Goal: Task Accomplishment & Management: Use online tool/utility

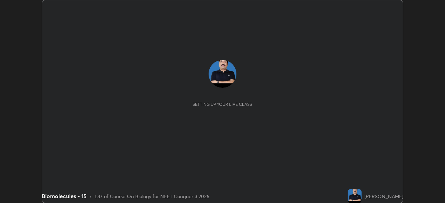
scroll to position [203, 444]
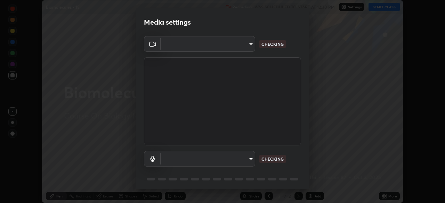
type input "e5f32b9a37d83756d2696e8423a1893a7de7eefef83412cf73fe4da3c4688103"
click at [209, 160] on body "Erase all Biomolecules - 15 Recording WAS SCHEDULED TO START AT 12:30 PM Settin…" at bounding box center [222, 101] width 445 height 203
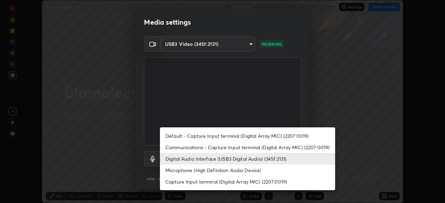
click at [189, 172] on li "Microphone (High Definition Audio Device)" at bounding box center [247, 170] width 175 height 11
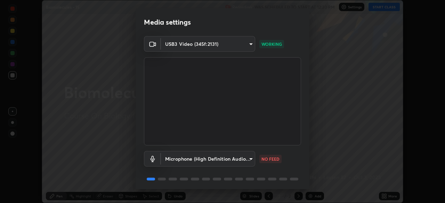
click at [185, 160] on body "Erase all Biomolecules - 15 Recording WAS SCHEDULED TO START AT 12:30 PM Settin…" at bounding box center [222, 101] width 445 height 203
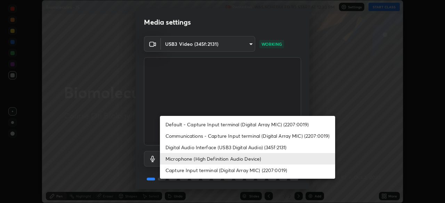
click at [184, 147] on li "Digital Audio Interface (USB3 Digital Audio) (345f:2131)" at bounding box center [247, 147] width 175 height 11
type input "f68c9ba91903ac9ba75504d23ca0c3c26111123a2a7878351e435c492be87537"
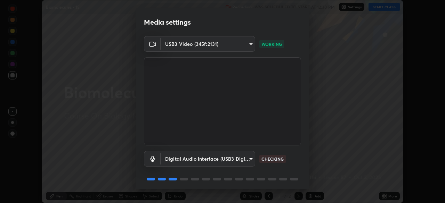
scroll to position [24, 0]
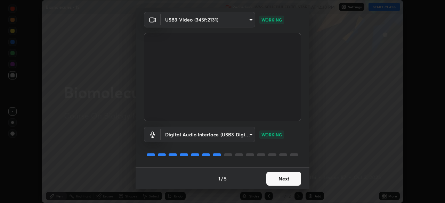
click at [287, 177] on button "Next" at bounding box center [283, 179] width 35 height 14
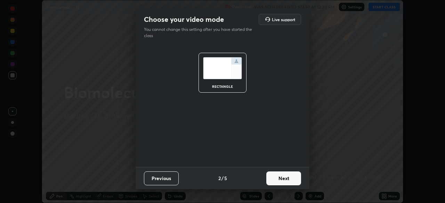
click at [289, 178] on button "Next" at bounding box center [283, 179] width 35 height 14
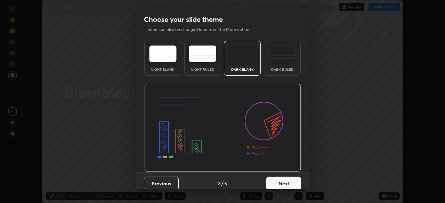
click at [291, 183] on button "Next" at bounding box center [283, 184] width 35 height 14
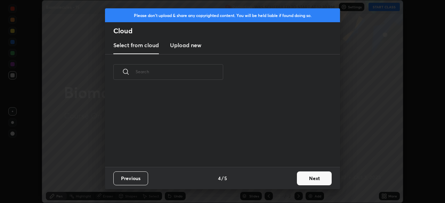
scroll to position [77, 223]
click at [319, 180] on button "Next" at bounding box center [314, 179] width 35 height 14
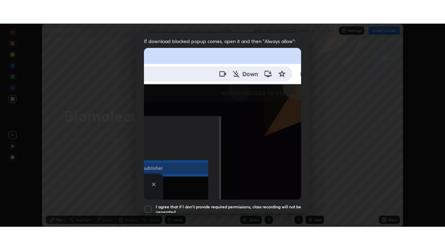
scroll to position [166, 0]
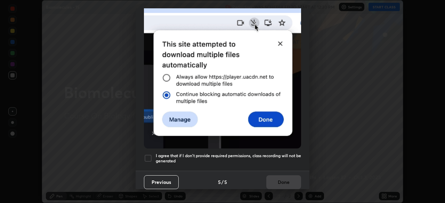
click at [284, 154] on h5 "I agree that if I don't provide required permissions, class recording will not …" at bounding box center [228, 158] width 145 height 11
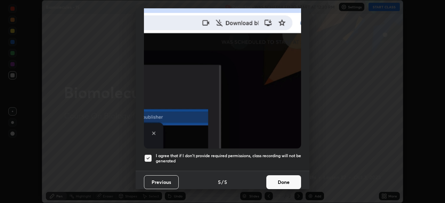
click at [287, 181] on button "Done" at bounding box center [283, 182] width 35 height 14
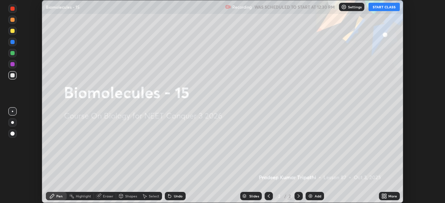
click at [384, 197] on icon at bounding box center [385, 198] width 2 height 2
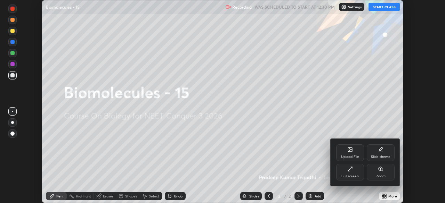
click at [354, 175] on div "Full screen" at bounding box center [349, 176] width 17 height 3
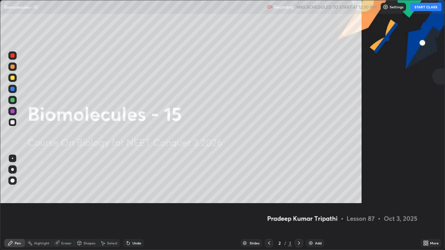
scroll to position [250, 445]
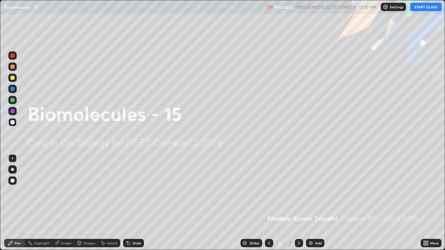
click at [419, 8] on button "START CLASS" at bounding box center [425, 7] width 31 height 8
click at [298, 203] on icon at bounding box center [299, 243] width 6 height 6
click at [311, 203] on img at bounding box center [311, 243] width 6 height 6
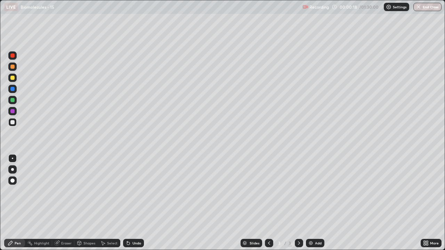
click at [17, 203] on div "Pen" at bounding box center [18, 242] width 6 height 3
click at [13, 67] on div at bounding box center [12, 67] width 4 height 4
click at [13, 170] on div at bounding box center [12, 169] width 3 height 3
click at [13, 79] on div at bounding box center [12, 78] width 4 height 4
click at [85, 203] on div "Shapes" at bounding box center [89, 242] width 12 height 3
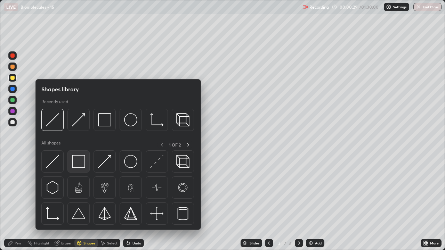
click at [78, 164] on img at bounding box center [78, 161] width 13 height 13
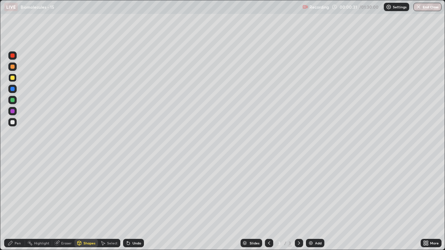
click at [89, 203] on div "Shapes" at bounding box center [86, 243] width 24 height 8
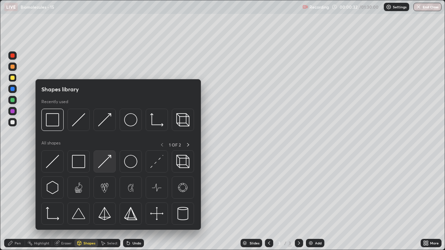
click at [103, 166] on img at bounding box center [104, 161] width 13 height 13
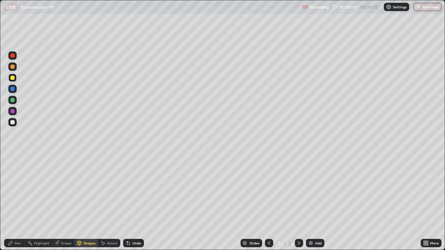
click at [13, 79] on div at bounding box center [12, 78] width 4 height 4
click at [17, 203] on div "Pen" at bounding box center [18, 242] width 6 height 3
click at [14, 124] on div at bounding box center [12, 122] width 8 height 8
click at [17, 203] on div "Pen" at bounding box center [18, 242] width 6 height 3
click at [19, 203] on div "Pen" at bounding box center [14, 243] width 21 height 8
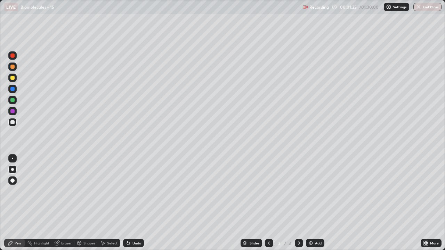
click at [13, 123] on div at bounding box center [12, 122] width 4 height 4
click at [91, 203] on div "Shapes" at bounding box center [89, 242] width 12 height 3
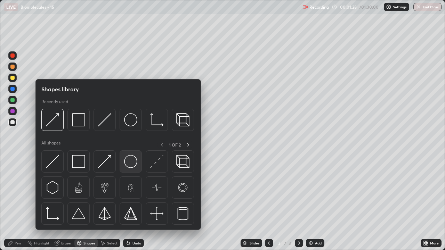
click at [130, 165] on img at bounding box center [130, 161] width 13 height 13
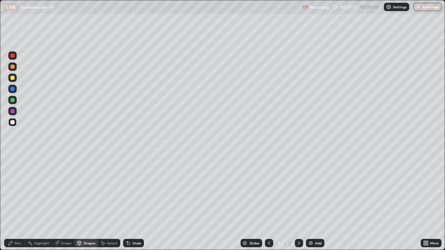
click at [64, 203] on div "Eraser" at bounding box center [66, 242] width 10 height 3
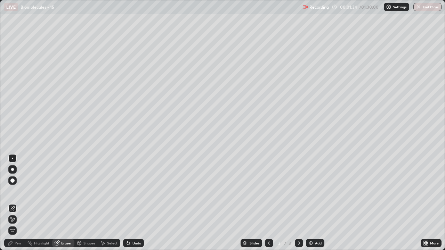
click at [14, 203] on icon at bounding box center [13, 209] width 6 height 6
click at [17, 203] on div "Pen" at bounding box center [18, 242] width 6 height 3
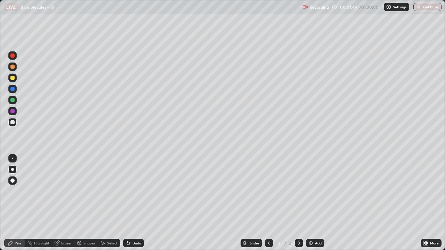
click at [16, 124] on div at bounding box center [12, 122] width 8 height 8
click at [15, 69] on div at bounding box center [12, 67] width 8 height 8
click at [88, 203] on div "Shapes" at bounding box center [89, 242] width 12 height 3
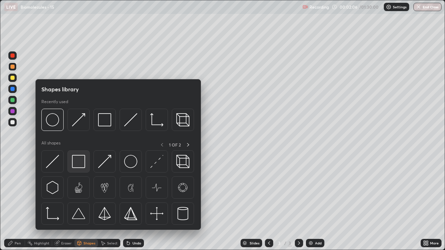
click at [80, 167] on img at bounding box center [78, 161] width 13 height 13
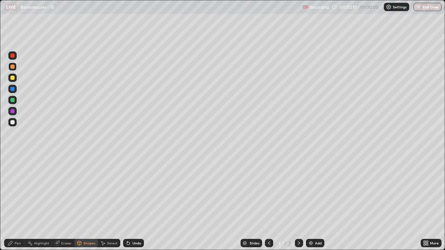
click at [10, 79] on div at bounding box center [12, 78] width 4 height 4
click at [15, 203] on div "Pen" at bounding box center [18, 242] width 6 height 3
click at [15, 111] on div at bounding box center [12, 111] width 8 height 8
click at [17, 203] on div "Pen" at bounding box center [14, 243] width 21 height 8
click at [13, 80] on div at bounding box center [12, 78] width 4 height 4
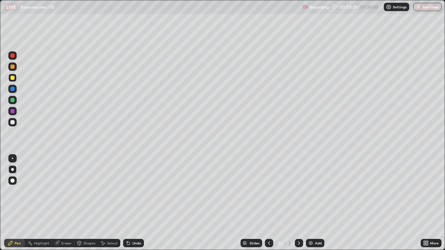
click at [84, 203] on div "Shapes" at bounding box center [89, 242] width 12 height 3
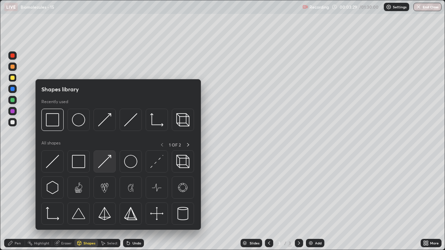
click at [105, 165] on img at bounding box center [104, 161] width 13 height 13
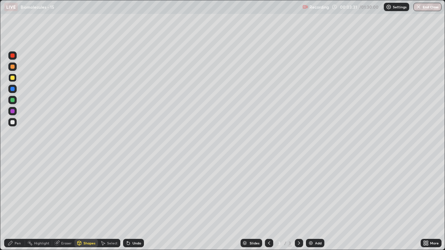
click at [18, 203] on div "Pen" at bounding box center [18, 242] width 6 height 3
click at [12, 122] on div at bounding box center [12, 122] width 4 height 4
click at [68, 203] on div "Eraser" at bounding box center [66, 242] width 10 height 3
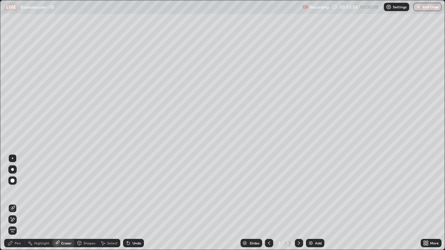
click at [13, 203] on icon at bounding box center [13, 220] width 6 height 6
click at [17, 203] on div "Pen" at bounding box center [14, 243] width 21 height 8
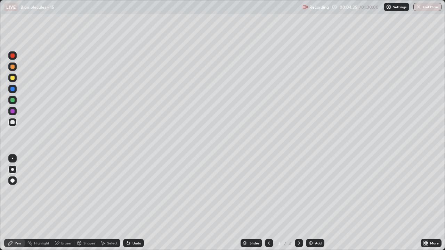
click at [14, 122] on div at bounding box center [12, 122] width 4 height 4
click at [13, 78] on div at bounding box center [12, 78] width 4 height 4
click at [19, 203] on div "Pen" at bounding box center [18, 242] width 6 height 3
click at [13, 68] on div at bounding box center [12, 67] width 4 height 4
click at [20, 203] on div "Pen" at bounding box center [18, 242] width 6 height 3
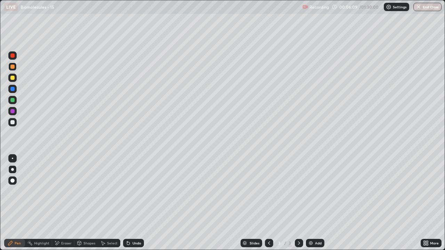
click at [13, 122] on div at bounding box center [12, 122] width 4 height 4
click at [83, 203] on div "Shapes" at bounding box center [86, 243] width 24 height 8
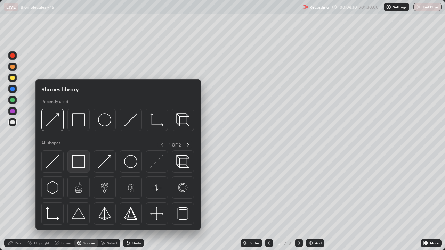
click at [76, 162] on img at bounding box center [78, 161] width 13 height 13
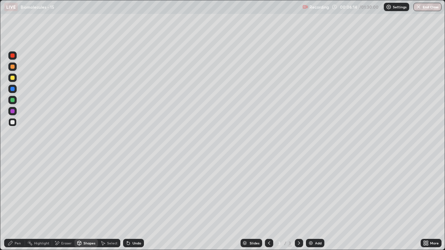
click at [17, 203] on div "Pen" at bounding box center [18, 242] width 6 height 3
click at [13, 79] on div at bounding box center [12, 78] width 4 height 4
click at [17, 203] on div "Pen" at bounding box center [14, 243] width 21 height 8
click at [14, 67] on div at bounding box center [12, 67] width 4 height 4
click at [89, 203] on div "Shapes" at bounding box center [86, 243] width 24 height 8
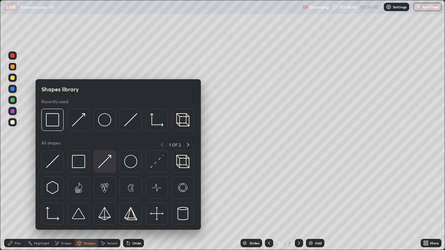
click at [104, 164] on img at bounding box center [104, 161] width 13 height 13
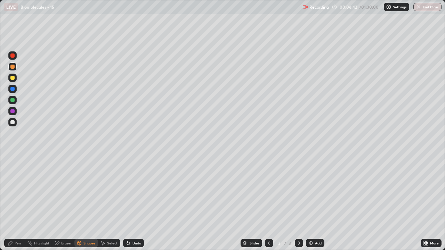
click at [13, 78] on div at bounding box center [12, 78] width 4 height 4
click at [23, 203] on div "Pen" at bounding box center [14, 243] width 21 height 8
click at [83, 203] on div "Shapes" at bounding box center [86, 243] width 24 height 8
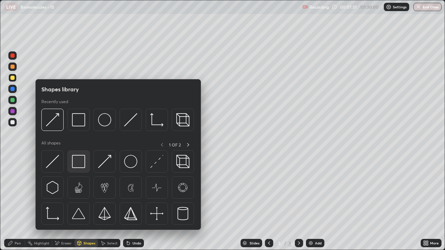
click at [76, 165] on img at bounding box center [78, 161] width 13 height 13
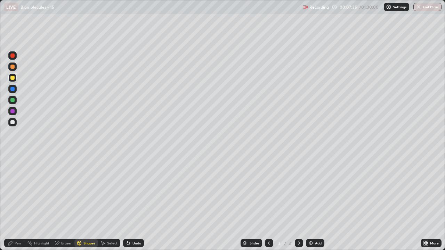
click at [14, 124] on div at bounding box center [12, 122] width 4 height 4
click at [84, 203] on div "Shapes" at bounding box center [89, 242] width 12 height 3
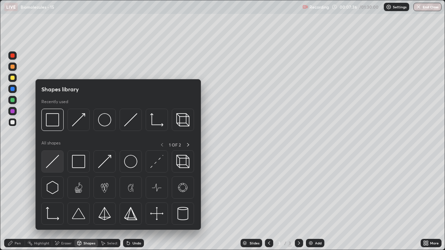
click at [55, 168] on div at bounding box center [52, 161] width 22 height 22
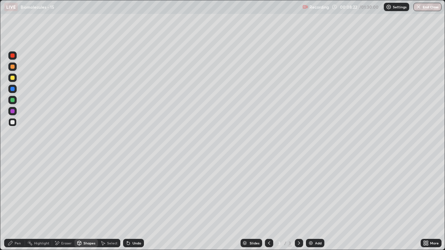
click at [13, 67] on div at bounding box center [12, 67] width 4 height 4
click at [16, 203] on div "Pen" at bounding box center [14, 243] width 21 height 8
click at [13, 78] on div at bounding box center [12, 78] width 4 height 4
click at [85, 203] on div "Shapes" at bounding box center [86, 243] width 24 height 8
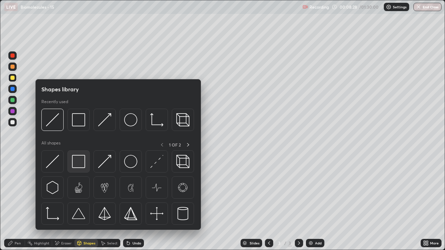
click at [76, 163] on img at bounding box center [78, 161] width 13 height 13
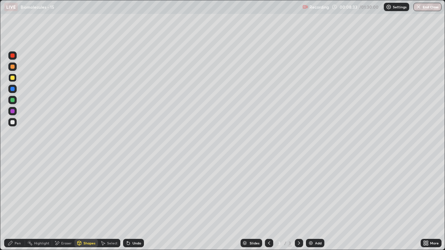
click at [85, 203] on div "Shapes" at bounding box center [89, 242] width 12 height 3
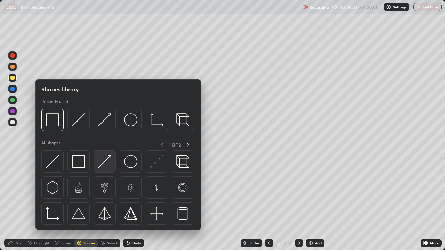
click at [103, 163] on img at bounding box center [104, 161] width 13 height 13
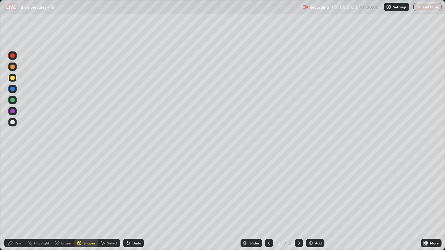
click at [15, 203] on div "Pen" at bounding box center [18, 242] width 6 height 3
click at [13, 123] on div at bounding box center [12, 122] width 4 height 4
click at [89, 203] on div "Shapes" at bounding box center [89, 242] width 12 height 3
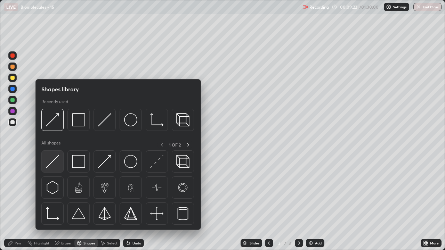
click at [58, 167] on img at bounding box center [52, 161] width 13 height 13
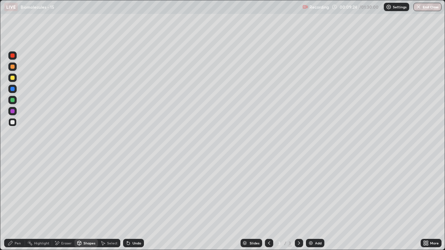
click at [18, 203] on div "Pen" at bounding box center [18, 242] width 6 height 3
click at [13, 78] on div at bounding box center [12, 78] width 4 height 4
click at [13, 122] on div at bounding box center [12, 122] width 4 height 4
click at [71, 203] on div "Eraser" at bounding box center [66, 242] width 10 height 3
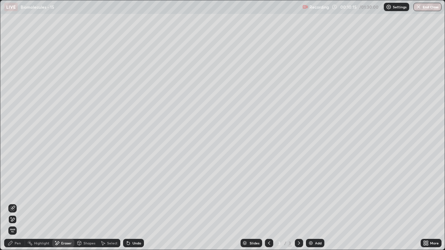
click at [86, 203] on div "Shapes" at bounding box center [89, 242] width 12 height 3
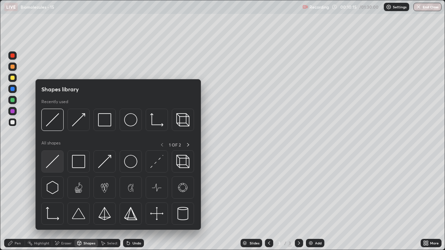
click at [56, 166] on img at bounding box center [52, 161] width 13 height 13
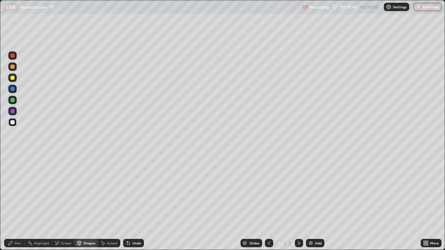
click at [13, 67] on div at bounding box center [12, 67] width 4 height 4
click at [21, 203] on div "Pen" at bounding box center [14, 243] width 21 height 8
click at [14, 78] on div at bounding box center [12, 78] width 4 height 4
click at [83, 203] on div "Shapes" at bounding box center [89, 242] width 12 height 3
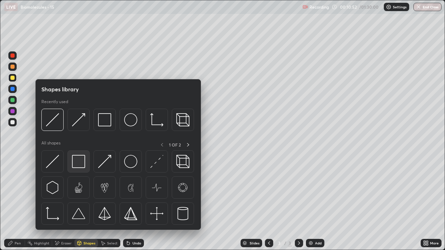
click at [78, 165] on img at bounding box center [78, 161] width 13 height 13
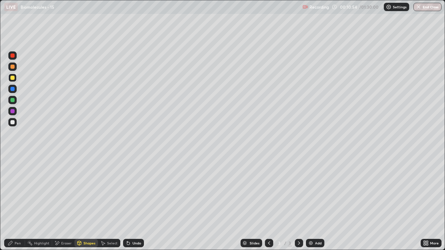
click at [86, 203] on div "Shapes" at bounding box center [89, 242] width 12 height 3
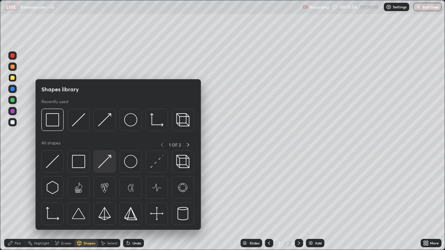
click at [105, 166] on img at bounding box center [104, 161] width 13 height 13
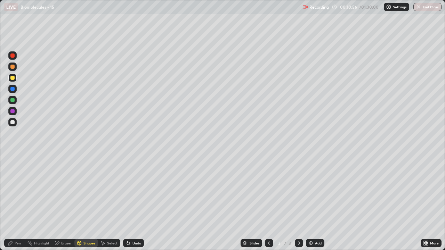
click at [14, 203] on div "Pen" at bounding box center [14, 243] width 21 height 8
click at [15, 203] on div "Pen" at bounding box center [18, 242] width 6 height 3
click at [13, 122] on div at bounding box center [12, 122] width 4 height 4
click at [85, 203] on div "Shapes" at bounding box center [89, 242] width 12 height 3
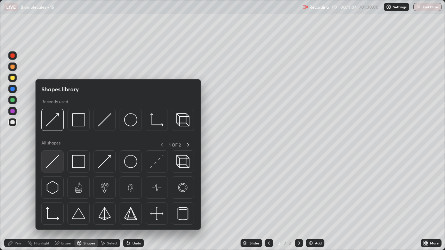
click at [55, 167] on img at bounding box center [52, 161] width 13 height 13
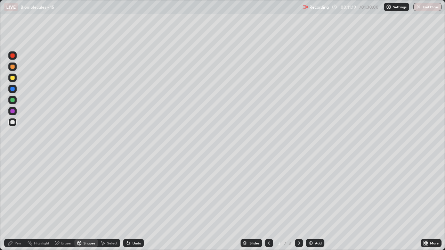
click at [19, 203] on div "Pen" at bounding box center [14, 243] width 21 height 8
click at [14, 68] on div at bounding box center [12, 67] width 4 height 4
click at [84, 203] on div "Shapes" at bounding box center [86, 243] width 24 height 8
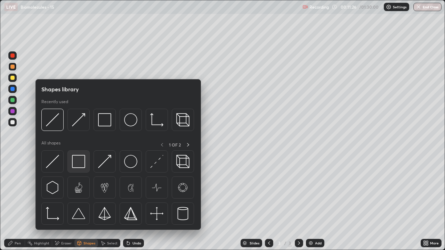
click at [77, 163] on img at bounding box center [78, 161] width 13 height 13
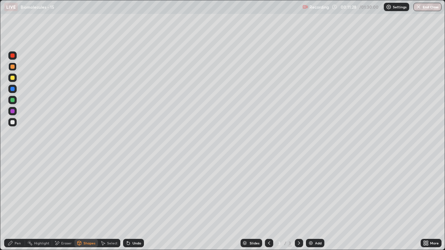
click at [13, 78] on div at bounding box center [12, 78] width 4 height 4
click at [87, 203] on div "Shapes" at bounding box center [89, 242] width 12 height 3
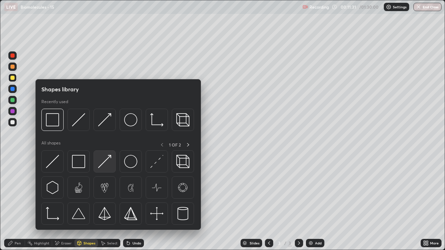
click at [103, 165] on img at bounding box center [104, 161] width 13 height 13
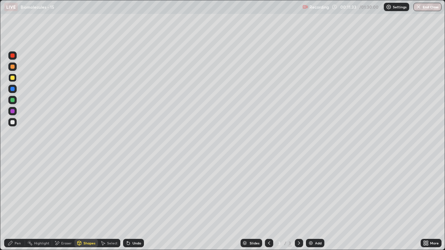
click at [19, 203] on div "Pen" at bounding box center [18, 242] width 6 height 3
click at [18, 203] on div "Pen" at bounding box center [18, 242] width 6 height 3
click at [13, 68] on div at bounding box center [12, 67] width 4 height 4
click at [85, 203] on div "Shapes" at bounding box center [89, 242] width 12 height 3
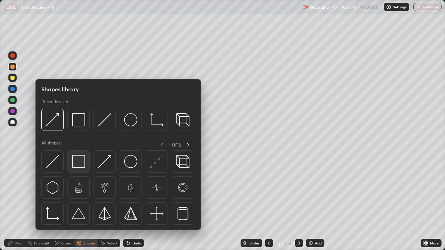
click at [83, 166] on img at bounding box center [78, 161] width 13 height 13
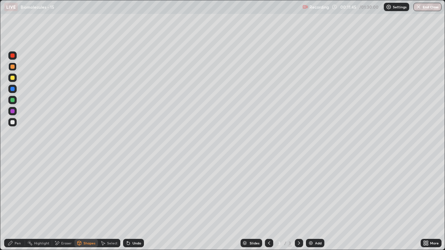
click at [17, 203] on div "Pen" at bounding box center [14, 243] width 21 height 8
click at [13, 79] on div at bounding box center [12, 78] width 4 height 4
click at [86, 203] on div "Shapes" at bounding box center [89, 242] width 12 height 3
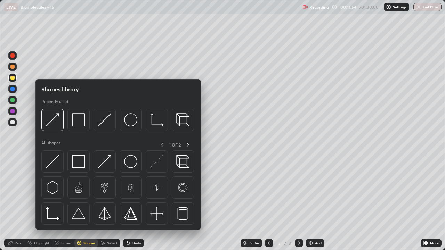
click at [13, 79] on div at bounding box center [12, 78] width 4 height 4
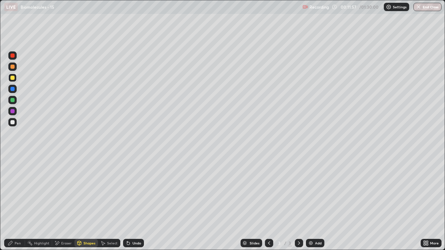
click at [88, 203] on div "Shapes" at bounding box center [89, 242] width 12 height 3
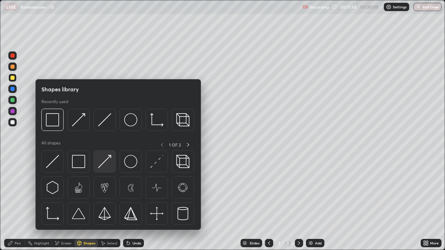
click at [104, 171] on div at bounding box center [104, 161] width 22 height 22
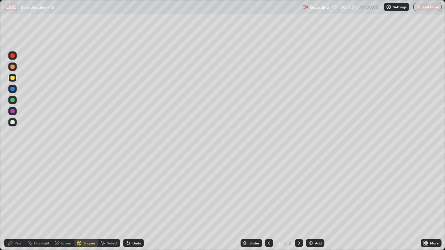
click at [20, 203] on div "Pen" at bounding box center [14, 243] width 21 height 8
click at [18, 203] on div "Pen" at bounding box center [14, 243] width 21 height 8
click at [13, 122] on div at bounding box center [12, 122] width 4 height 4
click at [85, 203] on div "Shapes" at bounding box center [86, 243] width 24 height 8
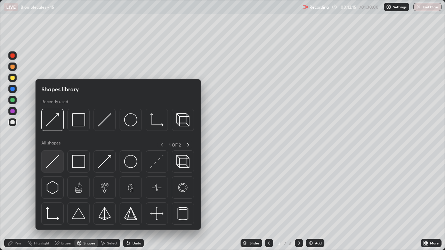
click at [54, 167] on img at bounding box center [52, 161] width 13 height 13
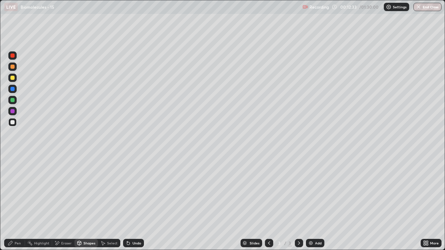
click at [19, 203] on div "Pen" at bounding box center [18, 242] width 6 height 3
click at [14, 69] on div at bounding box center [12, 67] width 8 height 8
click at [14, 80] on div at bounding box center [12, 78] width 8 height 8
click at [83, 203] on div "Shapes" at bounding box center [89, 242] width 12 height 3
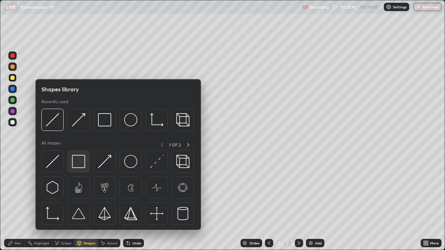
click at [78, 164] on img at bounding box center [78, 161] width 13 height 13
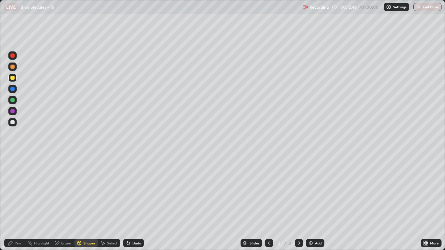
click at [89, 203] on div "Shapes" at bounding box center [89, 242] width 12 height 3
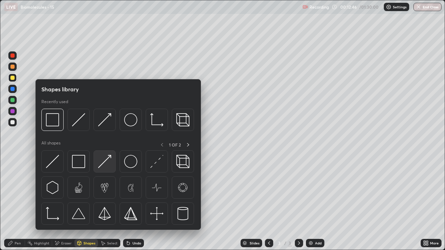
click at [108, 163] on img at bounding box center [104, 161] width 13 height 13
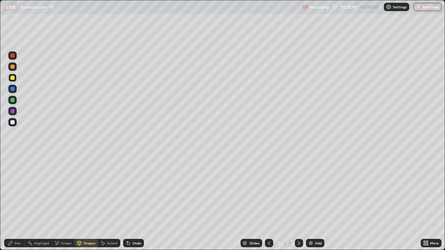
click at [16, 203] on div "Pen" at bounding box center [18, 242] width 6 height 3
click at [13, 123] on div at bounding box center [12, 122] width 4 height 4
click at [13, 78] on div at bounding box center [12, 78] width 4 height 4
click at [16, 123] on div at bounding box center [12, 122] width 8 height 8
click at [85, 203] on div "Shapes" at bounding box center [89, 242] width 12 height 3
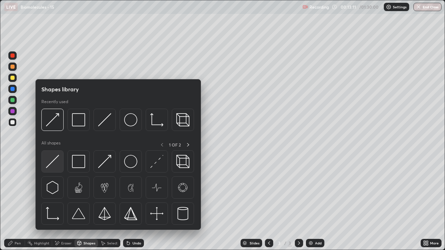
click at [55, 165] on img at bounding box center [52, 161] width 13 height 13
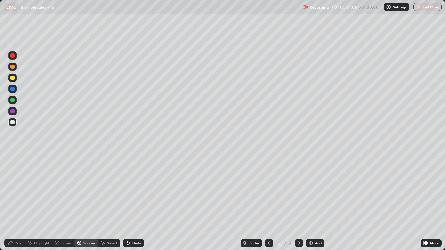
click at [298, 203] on icon at bounding box center [299, 243] width 6 height 6
click at [310, 203] on img at bounding box center [311, 243] width 6 height 6
click at [13, 67] on div at bounding box center [12, 67] width 4 height 4
click at [19, 203] on div "Pen" at bounding box center [18, 242] width 6 height 3
click at [15, 80] on div at bounding box center [12, 78] width 8 height 8
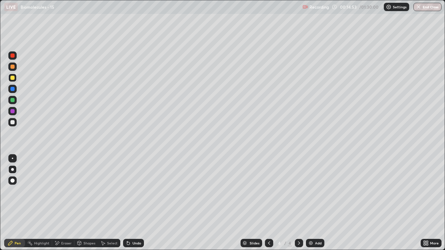
click at [88, 203] on div "Shapes" at bounding box center [89, 242] width 12 height 3
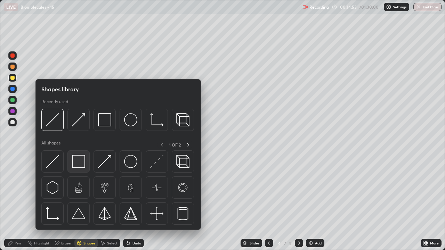
click at [75, 162] on img at bounding box center [78, 161] width 13 height 13
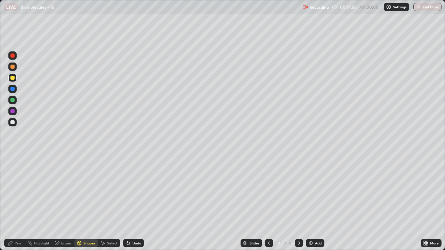
click at [91, 203] on div "Shapes" at bounding box center [89, 242] width 12 height 3
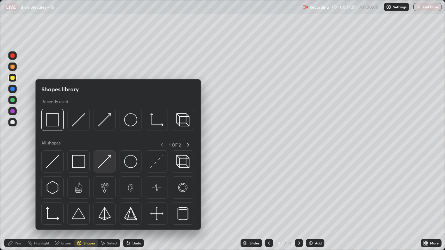
click at [104, 166] on img at bounding box center [104, 161] width 13 height 13
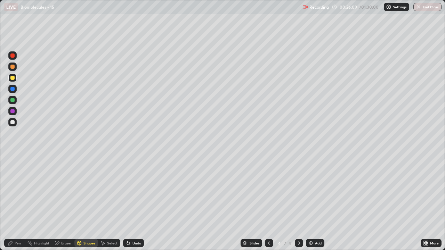
click at [16, 203] on div "Pen" at bounding box center [18, 242] width 6 height 3
click at [14, 79] on div at bounding box center [12, 78] width 4 height 4
click at [14, 123] on div at bounding box center [12, 122] width 4 height 4
click at [86, 203] on div "Shapes" at bounding box center [89, 242] width 12 height 3
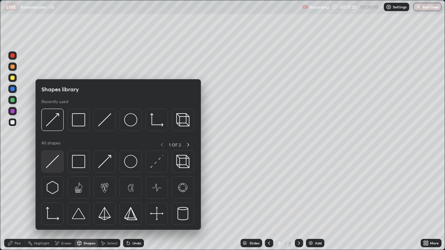
click at [57, 166] on img at bounding box center [52, 161] width 13 height 13
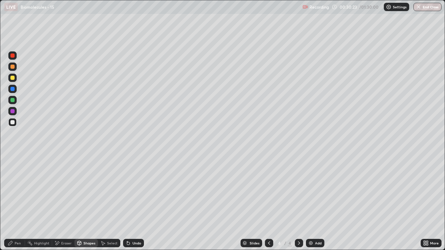
click at [84, 203] on div "Shapes" at bounding box center [89, 242] width 12 height 3
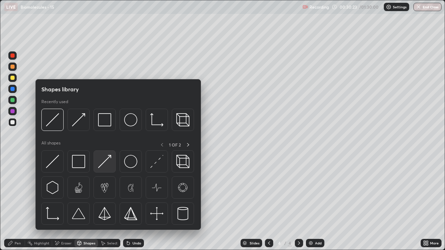
click at [105, 164] on img at bounding box center [104, 161] width 13 height 13
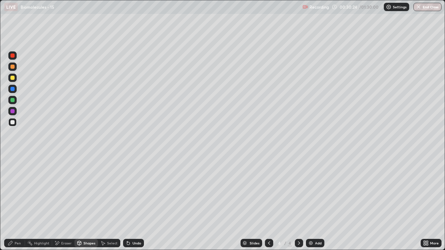
click at [11, 67] on div at bounding box center [12, 67] width 4 height 4
click at [19, 203] on div "Pen" at bounding box center [18, 242] width 6 height 3
click at [21, 203] on div "Pen" at bounding box center [14, 243] width 21 height 8
click at [13, 111] on div at bounding box center [12, 111] width 4 height 4
click at [85, 203] on div "Shapes" at bounding box center [89, 242] width 12 height 3
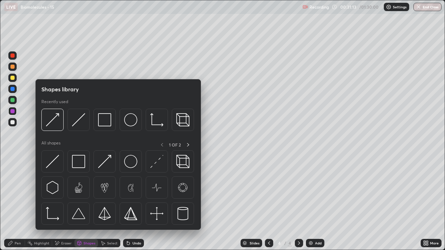
click at [15, 203] on div "Pen" at bounding box center [18, 242] width 6 height 3
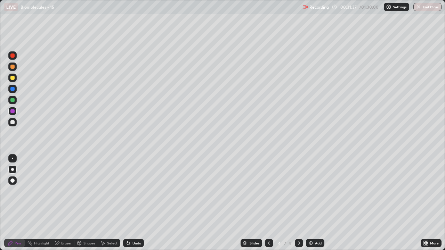
click at [86, 203] on div "Shapes" at bounding box center [89, 242] width 12 height 3
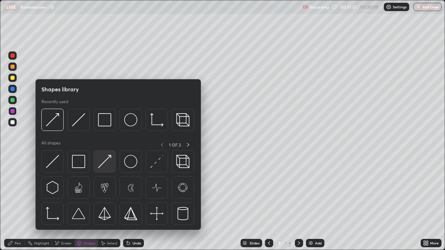
click at [104, 165] on img at bounding box center [104, 161] width 13 height 13
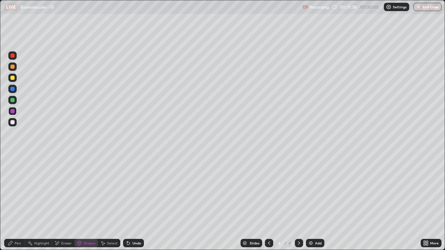
click at [13, 80] on div at bounding box center [12, 78] width 4 height 4
click at [20, 203] on div "Pen" at bounding box center [18, 242] width 6 height 3
click at [13, 123] on div at bounding box center [12, 122] width 4 height 4
click at [86, 203] on div "Shapes" at bounding box center [89, 242] width 12 height 3
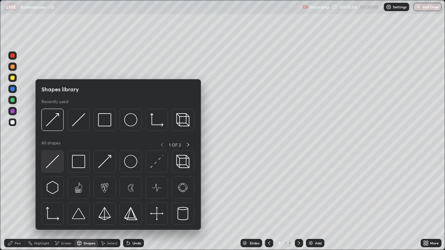
click at [57, 164] on img at bounding box center [52, 161] width 13 height 13
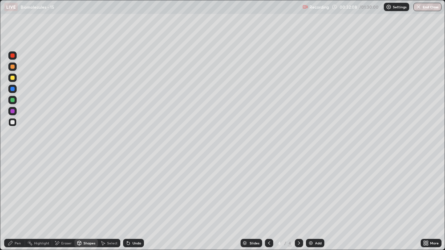
click at [64, 203] on div "Eraser" at bounding box center [66, 242] width 10 height 3
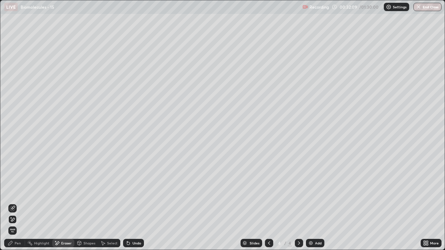
click at [16, 203] on div "Pen" at bounding box center [18, 242] width 6 height 3
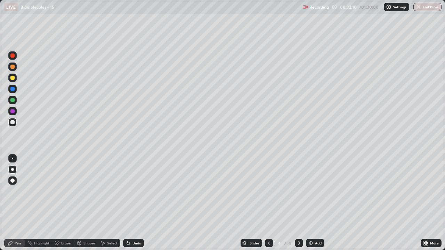
click at [15, 80] on div at bounding box center [12, 78] width 8 height 8
click at [16, 124] on div at bounding box center [12, 122] width 8 height 8
click at [83, 203] on div "Shapes" at bounding box center [89, 242] width 12 height 3
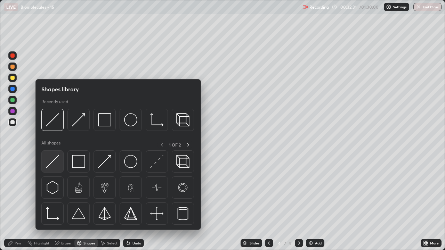
click at [56, 161] on img at bounding box center [52, 161] width 13 height 13
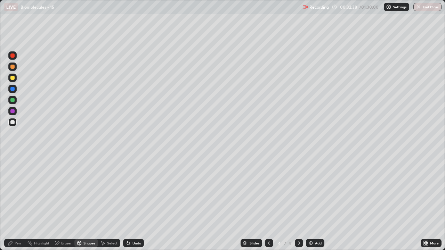
click at [14, 203] on div "Pen" at bounding box center [14, 243] width 21 height 8
click at [13, 67] on div at bounding box center [12, 67] width 4 height 4
click at [20, 203] on div "Pen" at bounding box center [18, 242] width 6 height 3
click at [13, 78] on div at bounding box center [12, 78] width 4 height 4
click at [88, 203] on div "Shapes" at bounding box center [86, 243] width 24 height 8
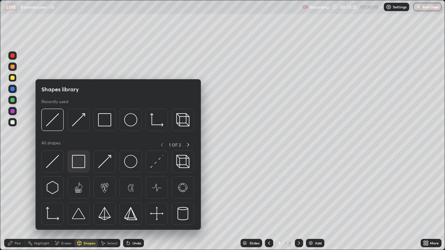
click at [79, 163] on img at bounding box center [78, 161] width 13 height 13
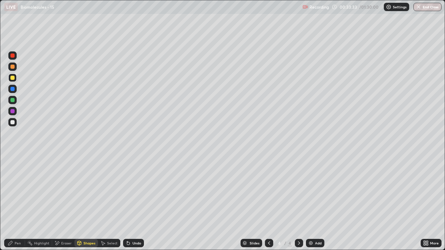
click at [62, 203] on div "Eraser" at bounding box center [66, 242] width 10 height 3
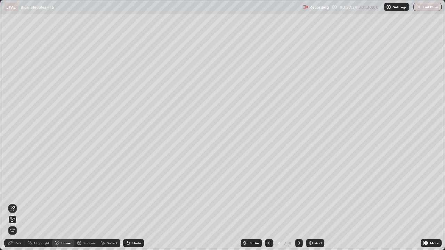
click at [11, 203] on icon at bounding box center [12, 208] width 5 height 5
click at [11, 203] on icon at bounding box center [11, 217] width 1 height 1
click at [127, 203] on icon at bounding box center [128, 243] width 3 height 3
click at [13, 203] on icon at bounding box center [13, 207] width 4 height 3
click at [14, 203] on div "Pen" at bounding box center [14, 243] width 21 height 8
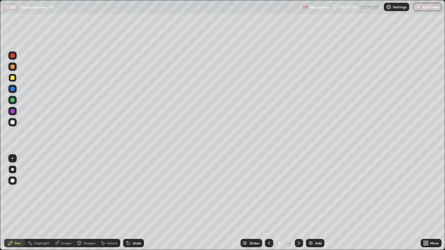
click at [13, 123] on div at bounding box center [12, 122] width 4 height 4
click at [14, 79] on div at bounding box center [12, 78] width 4 height 4
click at [88, 203] on div "Shapes" at bounding box center [89, 242] width 12 height 3
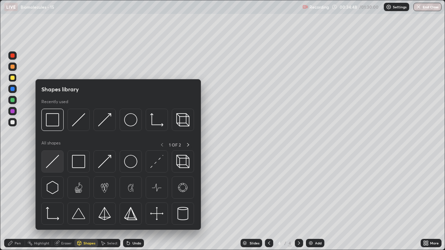
click at [58, 167] on img at bounding box center [52, 161] width 13 height 13
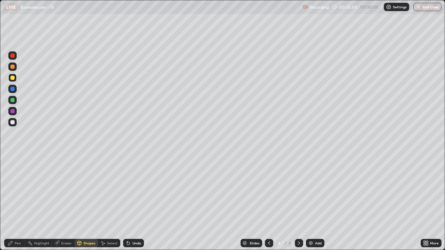
click at [19, 203] on div "Pen" at bounding box center [18, 242] width 6 height 3
click at [64, 203] on div "Eraser" at bounding box center [66, 242] width 10 height 3
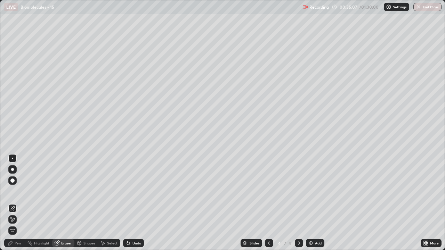
click at [17, 203] on div "Pen" at bounding box center [14, 243] width 21 height 8
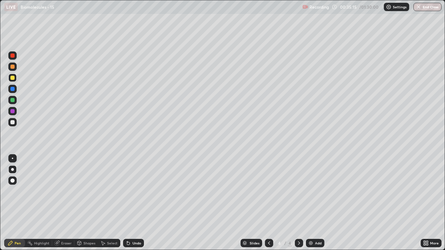
click at [83, 203] on div "Shapes" at bounding box center [89, 242] width 12 height 3
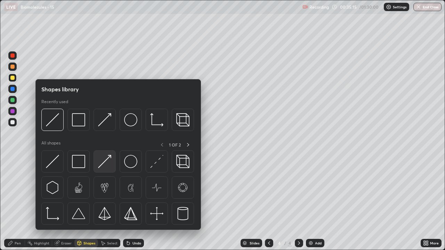
click at [108, 165] on img at bounding box center [104, 161] width 13 height 13
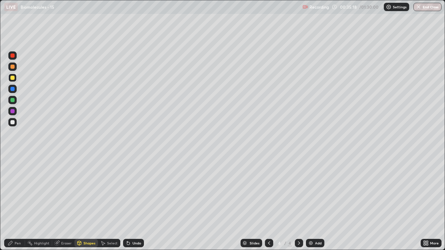
click at [17, 203] on div "Pen" at bounding box center [18, 242] width 6 height 3
click at [15, 203] on div "Pen" at bounding box center [18, 242] width 6 height 3
click at [68, 203] on div "Eraser" at bounding box center [66, 242] width 10 height 3
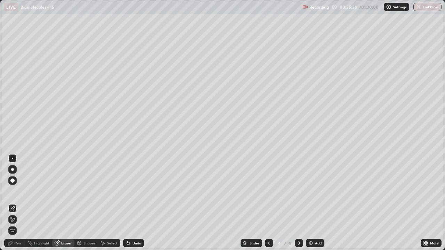
click at [16, 203] on div "Pen" at bounding box center [18, 242] width 6 height 3
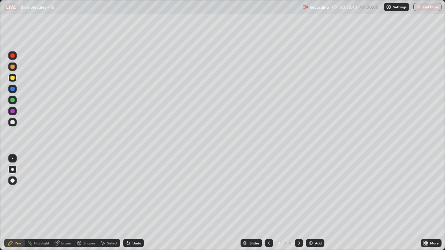
click at [14, 123] on div at bounding box center [12, 122] width 4 height 4
click at [86, 203] on div "Shapes" at bounding box center [89, 242] width 12 height 3
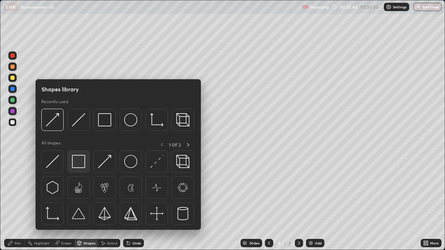
click at [77, 162] on img at bounding box center [78, 161] width 13 height 13
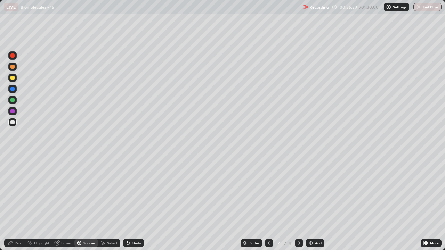
click at [13, 67] on div at bounding box center [12, 67] width 4 height 4
click at [17, 203] on div "Pen" at bounding box center [14, 243] width 21 height 8
click at [85, 203] on div "Shapes" at bounding box center [89, 242] width 12 height 3
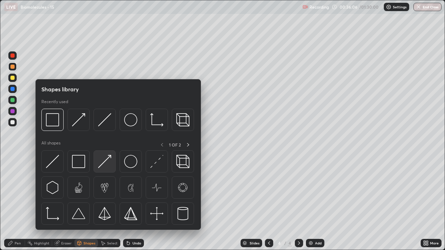
click at [103, 165] on img at bounding box center [104, 161] width 13 height 13
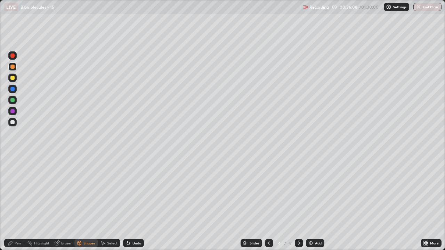
click at [19, 203] on div "Pen" at bounding box center [18, 242] width 6 height 3
click at [13, 78] on div at bounding box center [12, 78] width 4 height 4
click at [86, 203] on div "Shapes" at bounding box center [89, 242] width 12 height 3
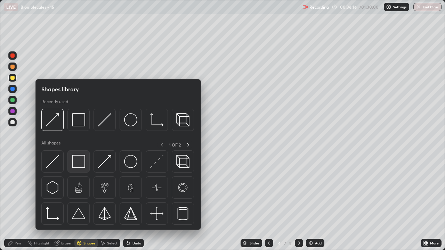
click at [78, 163] on img at bounding box center [78, 161] width 13 height 13
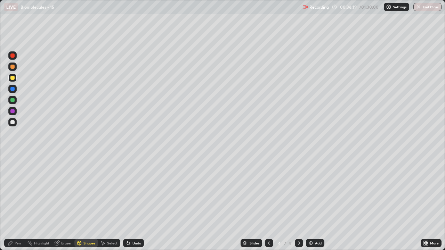
click at [88, 203] on div "Shapes" at bounding box center [89, 242] width 12 height 3
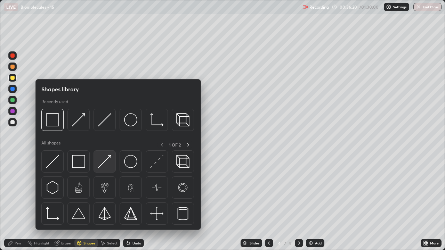
click at [108, 165] on img at bounding box center [104, 161] width 13 height 13
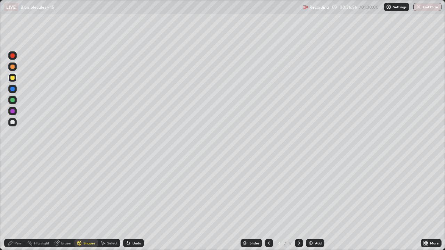
click at [17, 203] on div "Pen" at bounding box center [14, 243] width 21 height 8
click at [14, 79] on div at bounding box center [12, 78] width 4 height 4
click at [17, 203] on div "Pen" at bounding box center [18, 242] width 6 height 3
click at [13, 123] on div at bounding box center [12, 122] width 4 height 4
click at [88, 203] on div "Shapes" at bounding box center [89, 242] width 12 height 3
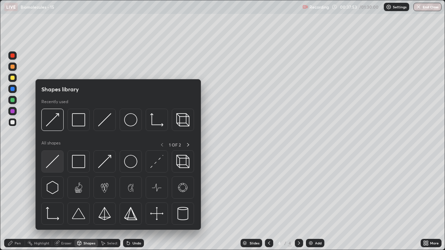
click at [57, 163] on img at bounding box center [52, 161] width 13 height 13
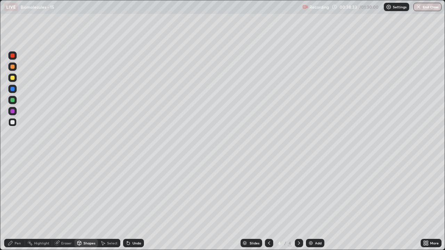
click at [298, 203] on icon at bounding box center [299, 243] width 6 height 6
click at [299, 203] on icon at bounding box center [299, 243] width 6 height 6
click at [311, 203] on img at bounding box center [311, 243] width 6 height 6
click at [13, 79] on div at bounding box center [12, 78] width 4 height 4
click at [89, 203] on div "Shapes" at bounding box center [89, 242] width 12 height 3
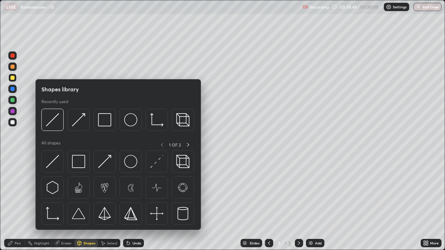
click at [16, 203] on div "Pen" at bounding box center [14, 243] width 21 height 8
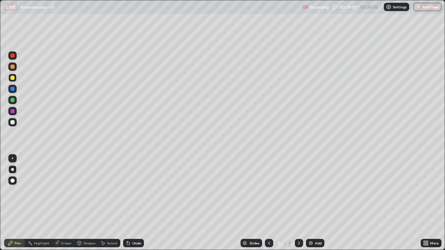
click at [13, 123] on div at bounding box center [12, 122] width 4 height 4
click at [90, 203] on div "Shapes" at bounding box center [89, 242] width 12 height 3
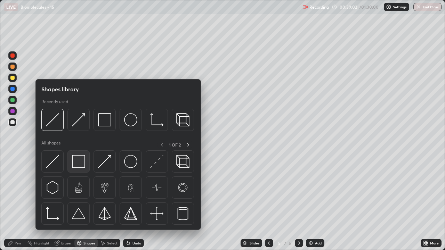
click at [82, 164] on img at bounding box center [78, 161] width 13 height 13
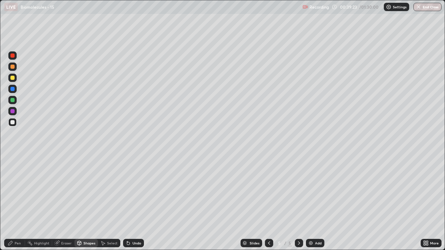
click at [267, 203] on icon at bounding box center [269, 243] width 6 height 6
click at [296, 203] on icon at bounding box center [299, 243] width 6 height 6
click at [13, 68] on div at bounding box center [12, 67] width 4 height 4
click at [19, 203] on div "Pen" at bounding box center [18, 242] width 6 height 3
click at [13, 78] on div at bounding box center [12, 78] width 4 height 4
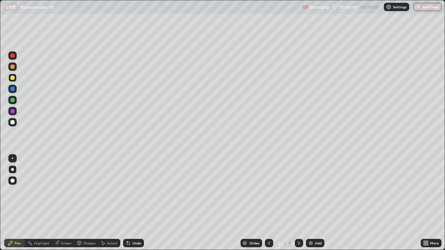
click at [268, 203] on icon at bounding box center [269, 243] width 6 height 6
click at [296, 203] on icon at bounding box center [299, 243] width 6 height 6
click at [67, 203] on div "Eraser" at bounding box center [66, 242] width 10 height 3
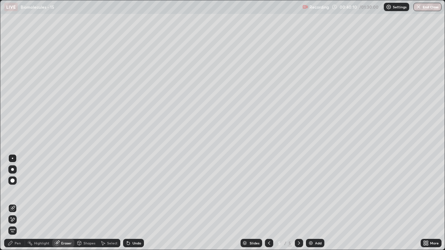
click at [19, 203] on div "Pen" at bounding box center [18, 242] width 6 height 3
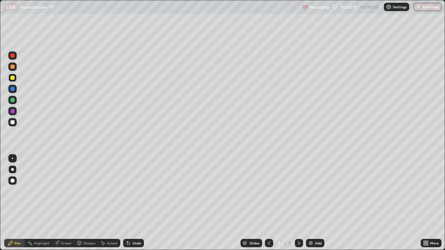
click at [14, 68] on div at bounding box center [12, 67] width 4 height 4
click at [13, 78] on div at bounding box center [12, 78] width 4 height 4
click at [107, 203] on div "Select" at bounding box center [112, 242] width 10 height 3
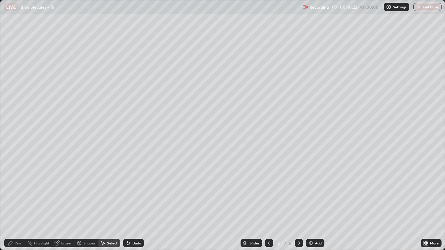
click at [87, 203] on div "Shapes" at bounding box center [89, 242] width 12 height 3
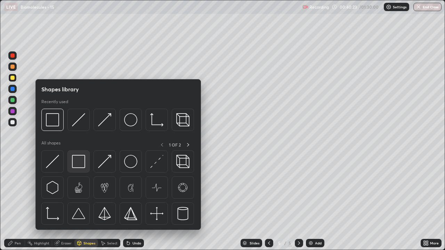
click at [78, 164] on img at bounding box center [78, 161] width 13 height 13
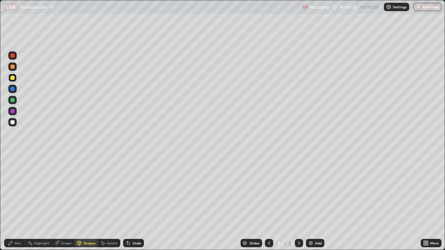
click at [90, 203] on div "Shapes" at bounding box center [89, 242] width 12 height 3
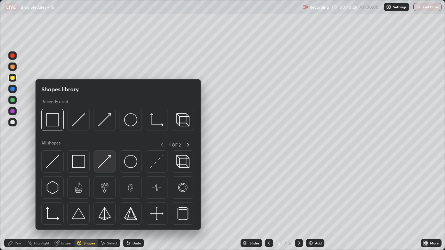
click at [109, 165] on img at bounding box center [104, 161] width 13 height 13
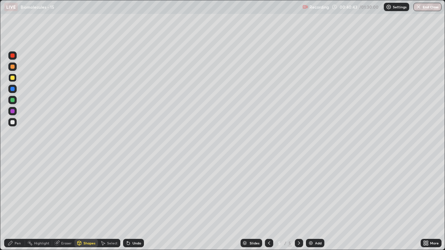
click at [87, 203] on div "Shapes" at bounding box center [89, 242] width 12 height 3
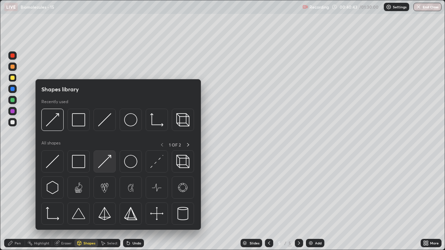
click at [107, 166] on img at bounding box center [104, 161] width 13 height 13
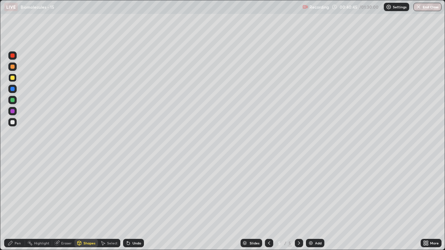
click at [19, 203] on div "Pen" at bounding box center [14, 243] width 21 height 8
click at [67, 203] on div "Eraser" at bounding box center [66, 242] width 10 height 3
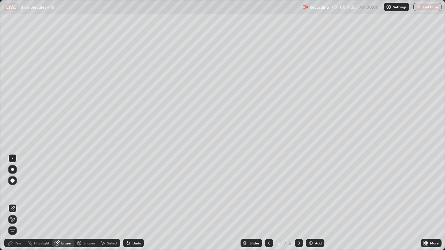
click at [16, 203] on div "Pen" at bounding box center [18, 242] width 6 height 3
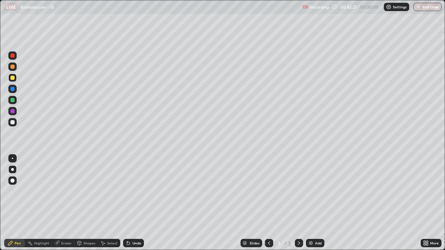
click at [69, 203] on div "Eraser" at bounding box center [66, 242] width 10 height 3
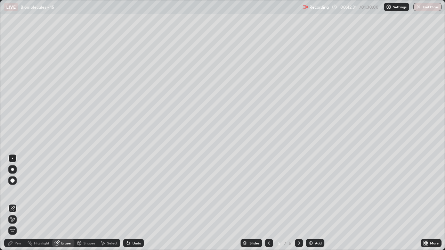
click at [17, 203] on div "Pen" at bounding box center [18, 242] width 6 height 3
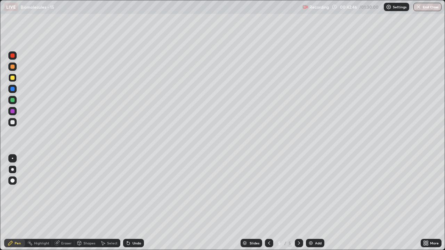
click at [13, 121] on div at bounding box center [12, 122] width 4 height 4
click at [86, 203] on div "Shapes" at bounding box center [89, 242] width 12 height 3
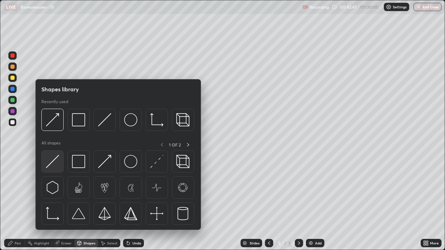
click at [53, 165] on img at bounding box center [52, 161] width 13 height 13
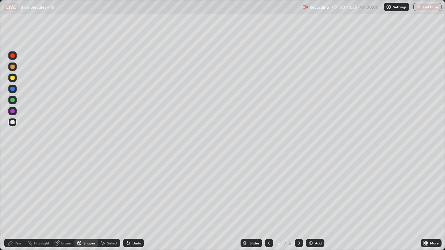
click at [13, 67] on div at bounding box center [12, 67] width 4 height 4
click at [18, 203] on div "Pen" at bounding box center [18, 242] width 6 height 3
click at [13, 78] on div at bounding box center [12, 78] width 4 height 4
click at [13, 67] on div at bounding box center [12, 67] width 4 height 4
click at [13, 124] on div at bounding box center [12, 122] width 4 height 4
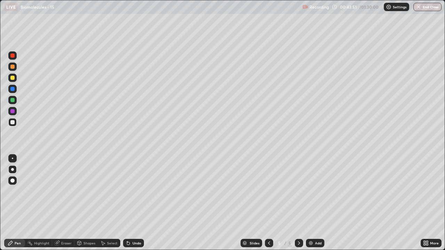
click at [88, 203] on div "Shapes" at bounding box center [89, 242] width 12 height 3
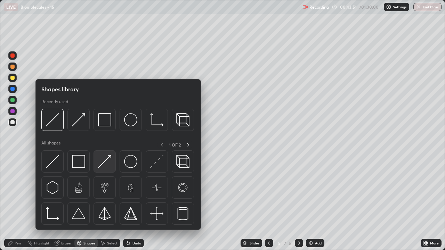
click at [104, 166] on img at bounding box center [104, 161] width 13 height 13
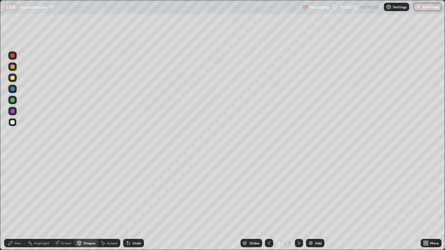
click at [107, 203] on div "Select" at bounding box center [112, 242] width 10 height 3
click at [86, 203] on div "Shapes" at bounding box center [89, 242] width 12 height 3
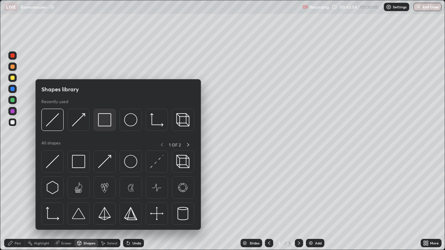
click at [103, 122] on img at bounding box center [104, 119] width 13 height 13
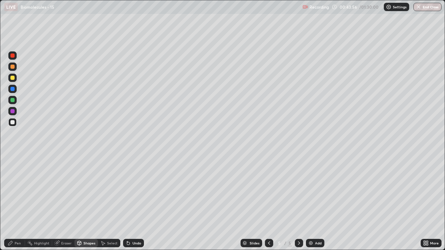
click at [13, 79] on div at bounding box center [12, 78] width 4 height 4
click at [87, 203] on div "Shapes" at bounding box center [86, 243] width 24 height 8
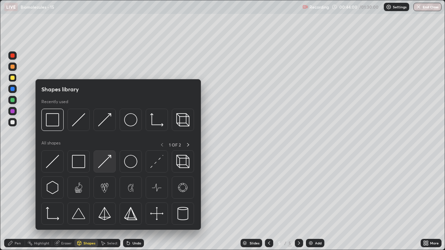
click at [104, 164] on img at bounding box center [104, 161] width 13 height 13
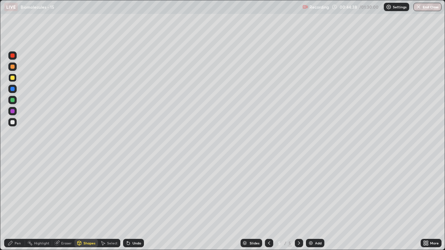
click at [15, 203] on div "Pen" at bounding box center [14, 243] width 21 height 8
click at [14, 122] on div at bounding box center [12, 122] width 4 height 4
click at [14, 79] on div at bounding box center [12, 78] width 4 height 4
click at [16, 113] on div at bounding box center [12, 111] width 8 height 8
click at [20, 203] on div "Pen" at bounding box center [18, 242] width 6 height 3
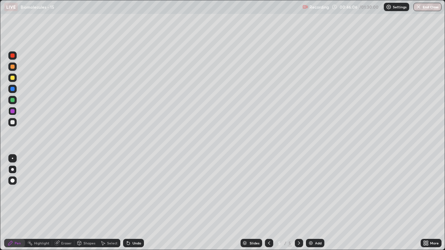
click at [21, 203] on div "Pen" at bounding box center [14, 243] width 21 height 8
click at [13, 78] on div at bounding box center [12, 78] width 4 height 4
click at [90, 203] on div "Shapes" at bounding box center [89, 242] width 12 height 3
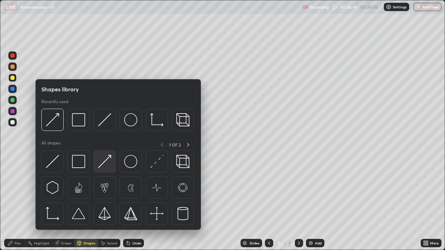
click at [106, 167] on img at bounding box center [104, 161] width 13 height 13
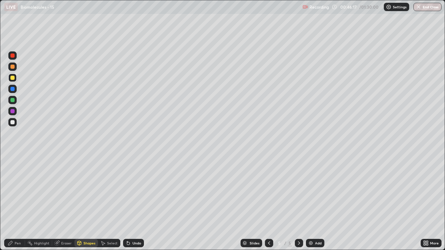
click at [20, 203] on div "Pen" at bounding box center [18, 242] width 6 height 3
click at [13, 123] on div at bounding box center [12, 122] width 4 height 4
click at [88, 203] on div "Shapes" at bounding box center [89, 242] width 12 height 3
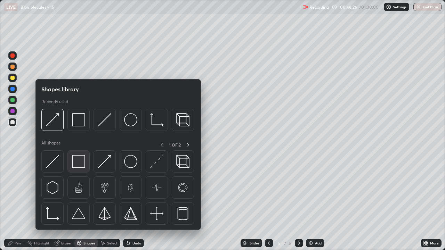
click at [76, 163] on img at bounding box center [78, 161] width 13 height 13
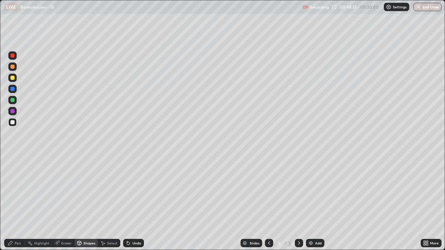
click at [12, 67] on div at bounding box center [12, 67] width 4 height 4
click at [15, 203] on div "Pen" at bounding box center [14, 243] width 21 height 8
click at [13, 79] on div at bounding box center [12, 78] width 4 height 4
click at [86, 203] on div "Shapes" at bounding box center [89, 242] width 12 height 3
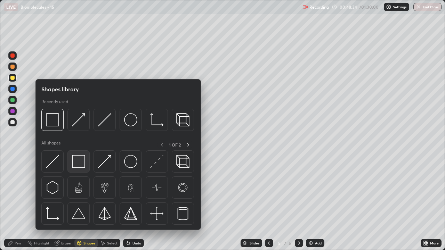
click at [80, 163] on img at bounding box center [78, 161] width 13 height 13
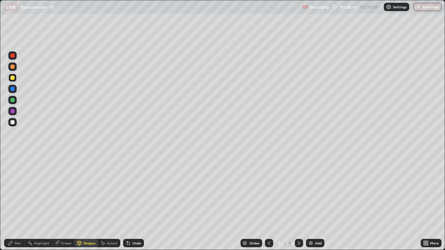
click at [92, 203] on div "Shapes" at bounding box center [86, 243] width 24 height 8
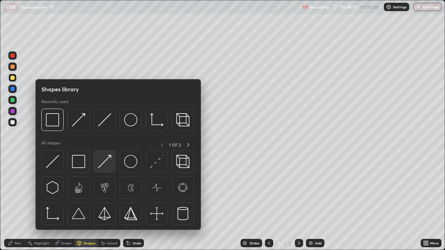
click at [109, 167] on img at bounding box center [104, 161] width 13 height 13
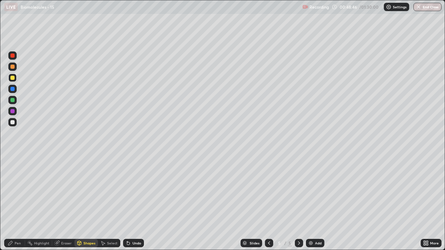
click at [15, 203] on div "Pen" at bounding box center [18, 242] width 6 height 3
click at [14, 123] on div at bounding box center [12, 122] width 4 height 4
click at [85, 203] on div "Shapes" at bounding box center [89, 242] width 12 height 3
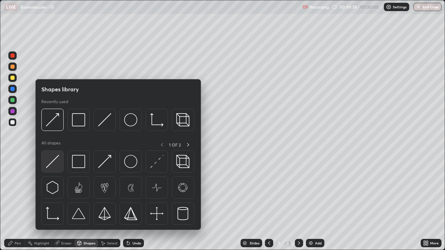
click at [54, 167] on img at bounding box center [52, 161] width 13 height 13
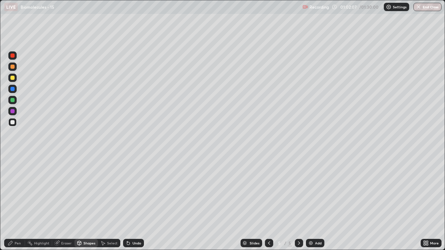
click at [298, 203] on icon at bounding box center [299, 243] width 6 height 6
click at [308, 203] on img at bounding box center [311, 243] width 6 height 6
click at [15, 203] on div "Pen" at bounding box center [18, 242] width 6 height 3
click at [13, 67] on div at bounding box center [12, 67] width 4 height 4
click at [16, 203] on div "Pen" at bounding box center [18, 242] width 6 height 3
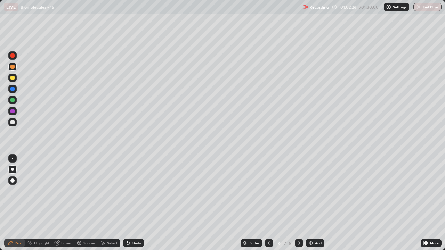
click at [13, 78] on div at bounding box center [12, 78] width 4 height 4
click at [13, 68] on div at bounding box center [12, 67] width 4 height 4
click at [86, 203] on div "Shapes" at bounding box center [89, 242] width 12 height 3
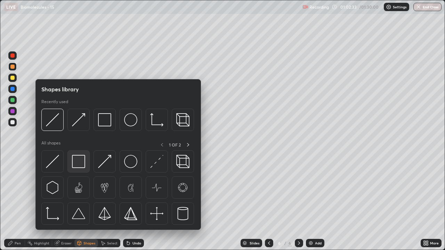
click at [78, 163] on img at bounding box center [78, 161] width 13 height 13
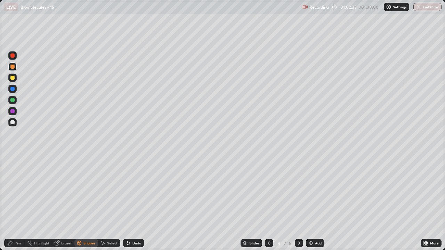
click at [13, 121] on div at bounding box center [12, 122] width 4 height 4
click at [89, 203] on div "Shapes" at bounding box center [89, 242] width 12 height 3
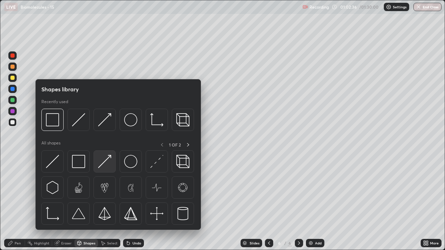
click at [106, 165] on img at bounding box center [104, 161] width 13 height 13
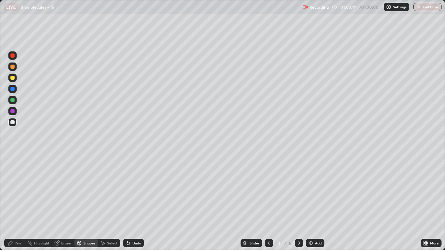
click at [16, 203] on div "Pen" at bounding box center [14, 243] width 21 height 8
click at [11, 123] on div at bounding box center [12, 122] width 4 height 4
click at [15, 81] on div at bounding box center [12, 78] width 8 height 8
click at [90, 203] on div "Shapes" at bounding box center [89, 242] width 12 height 3
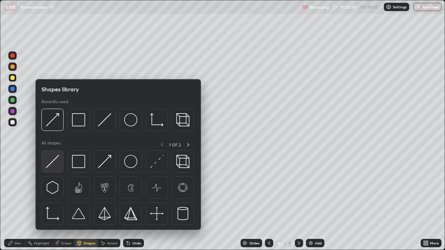
click at [58, 166] on img at bounding box center [52, 161] width 13 height 13
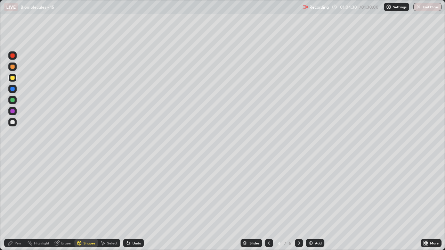
click at [84, 203] on div "Shapes" at bounding box center [89, 242] width 12 height 3
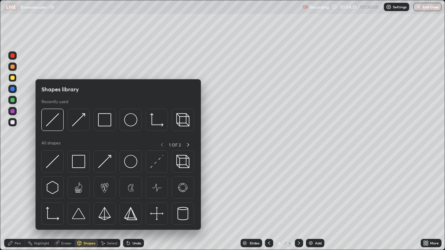
click at [17, 203] on div "Pen" at bounding box center [14, 243] width 21 height 8
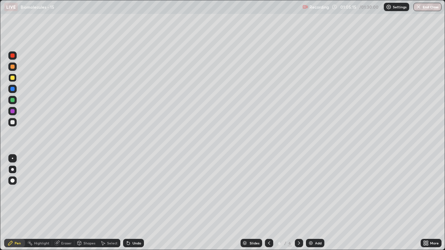
click at [65, 203] on div "Eraser" at bounding box center [66, 242] width 10 height 3
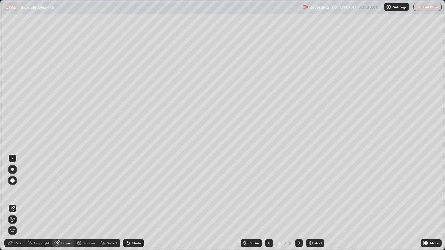
click at [17, 203] on div "Pen" at bounding box center [18, 242] width 6 height 3
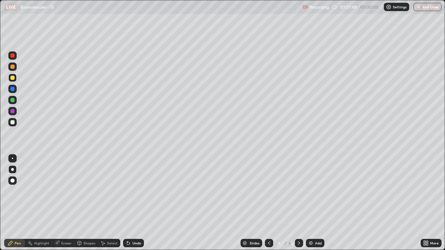
click at [13, 67] on div at bounding box center [12, 67] width 4 height 4
click at [16, 203] on div "Pen" at bounding box center [18, 242] width 6 height 3
click at [13, 123] on div at bounding box center [12, 122] width 4 height 4
click at [83, 203] on div "Shapes" at bounding box center [89, 242] width 12 height 3
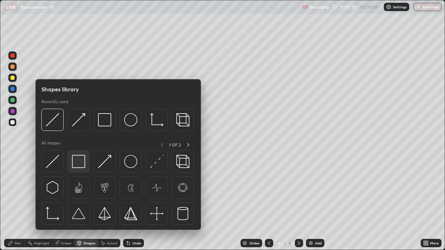
click at [77, 163] on img at bounding box center [78, 161] width 13 height 13
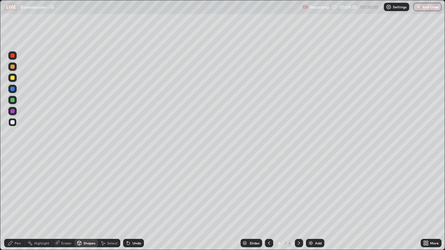
click at [66, 203] on div "Eraser" at bounding box center [66, 242] width 10 height 3
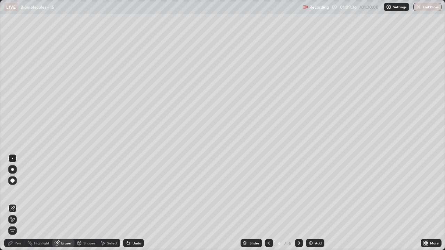
click at [88, 203] on div "Shapes" at bounding box center [89, 242] width 12 height 3
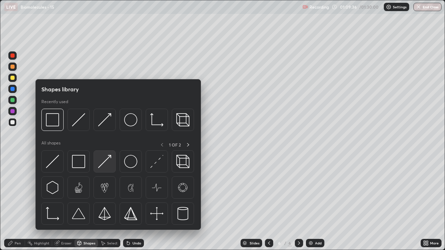
click at [106, 166] on img at bounding box center [104, 161] width 13 height 13
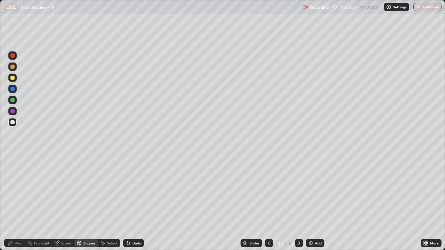
click at [13, 78] on div at bounding box center [12, 78] width 4 height 4
click at [16, 203] on div "Pen" at bounding box center [14, 243] width 21 height 8
click at [13, 123] on div at bounding box center [12, 122] width 4 height 4
click at [85, 203] on div "Shapes" at bounding box center [89, 242] width 12 height 3
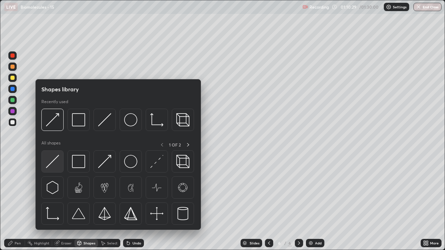
click at [58, 165] on img at bounding box center [52, 161] width 13 height 13
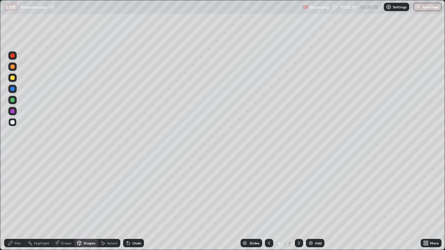
click at [21, 203] on div "Pen" at bounding box center [14, 243] width 21 height 8
click at [16, 80] on div at bounding box center [12, 78] width 8 height 8
click at [83, 203] on div "Shapes" at bounding box center [89, 242] width 12 height 3
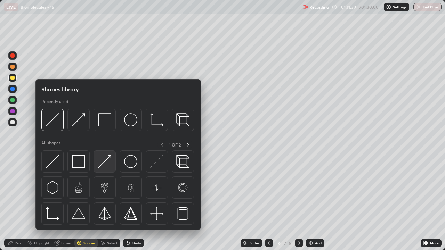
click at [105, 167] on img at bounding box center [104, 161] width 13 height 13
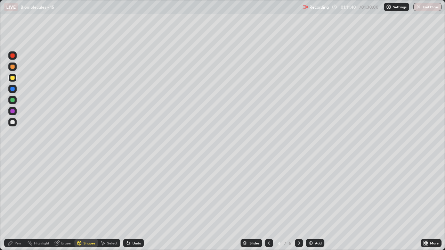
click at [17, 203] on div "Pen" at bounding box center [18, 242] width 6 height 3
click at [17, 203] on div "Pen" at bounding box center [14, 243] width 21 height 8
click at [13, 123] on div at bounding box center [12, 122] width 4 height 4
click at [85, 203] on div "Shapes" at bounding box center [89, 242] width 12 height 3
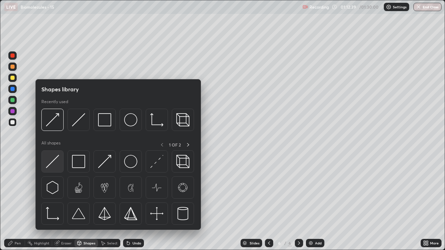
click at [56, 164] on img at bounding box center [52, 161] width 13 height 13
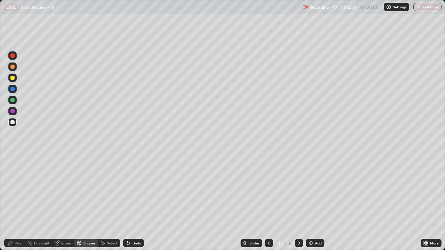
click at [20, 203] on div "Pen" at bounding box center [14, 243] width 21 height 8
click at [13, 78] on div at bounding box center [12, 78] width 4 height 4
click at [66, 203] on div "Eraser" at bounding box center [66, 242] width 10 height 3
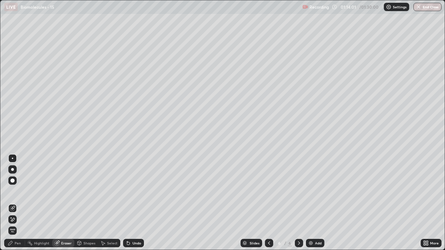
click at [20, 203] on div "Pen" at bounding box center [18, 242] width 6 height 3
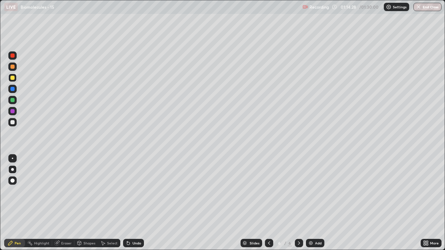
click at [15, 203] on div "Pen" at bounding box center [14, 243] width 21 height 8
click at [14, 124] on div at bounding box center [12, 122] width 8 height 8
click at [88, 203] on div "Shapes" at bounding box center [89, 242] width 12 height 3
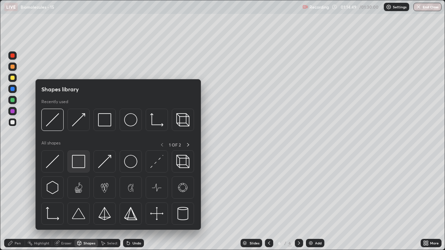
click at [78, 163] on img at bounding box center [78, 161] width 13 height 13
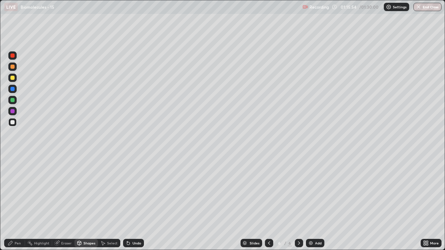
click at [298, 203] on icon at bounding box center [299, 243] width 6 height 6
click at [309, 203] on img at bounding box center [311, 243] width 6 height 6
click at [16, 203] on div "Pen" at bounding box center [18, 242] width 6 height 3
click at [14, 77] on div at bounding box center [12, 78] width 4 height 4
click at [13, 125] on div at bounding box center [12, 122] width 8 height 8
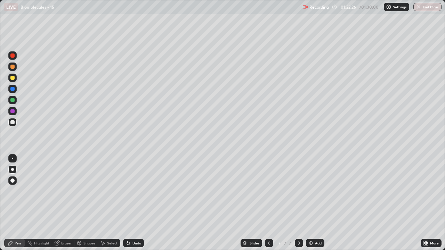
click at [64, 203] on div "Eraser" at bounding box center [63, 243] width 22 height 8
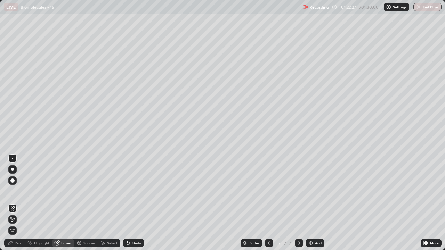
click at [13, 203] on icon at bounding box center [13, 220] width 6 height 6
click at [15, 203] on div "Pen" at bounding box center [14, 243] width 21 height 8
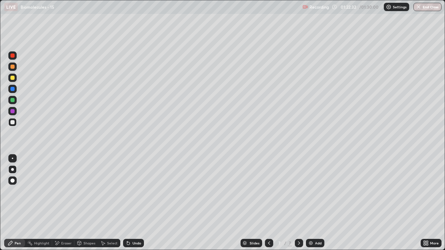
click at [17, 203] on div "Pen" at bounding box center [14, 243] width 21 height 8
click at [84, 203] on div "Shapes" at bounding box center [89, 242] width 12 height 3
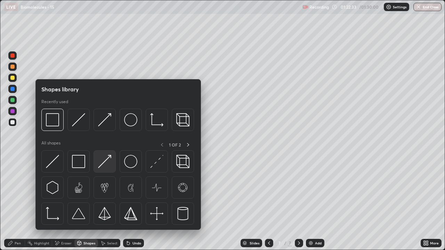
click at [104, 164] on img at bounding box center [104, 161] width 13 height 13
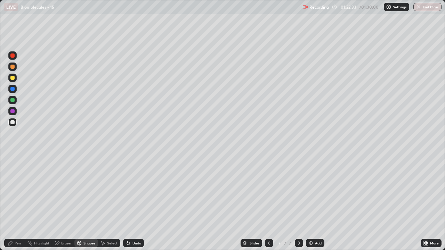
click at [13, 78] on div at bounding box center [12, 78] width 4 height 4
click at [13, 203] on icon at bounding box center [11, 243] width 6 height 6
click at [67, 203] on div "Eraser" at bounding box center [66, 242] width 10 height 3
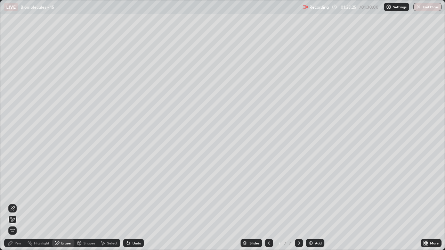
click at [19, 203] on div "Pen" at bounding box center [18, 242] width 6 height 3
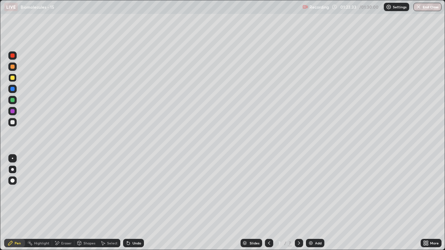
click at [13, 122] on div at bounding box center [12, 122] width 4 height 4
click at [89, 203] on div "Shapes" at bounding box center [89, 242] width 12 height 3
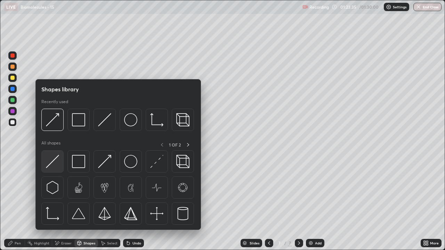
click at [58, 163] on img at bounding box center [52, 161] width 13 height 13
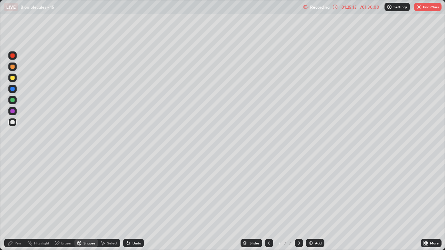
click at [16, 203] on div "Pen" at bounding box center [18, 242] width 6 height 3
click at [13, 68] on div at bounding box center [12, 67] width 4 height 4
click at [13, 122] on div at bounding box center [12, 122] width 4 height 4
click at [14, 78] on div at bounding box center [12, 78] width 4 height 4
click at [13, 79] on div at bounding box center [12, 78] width 4 height 4
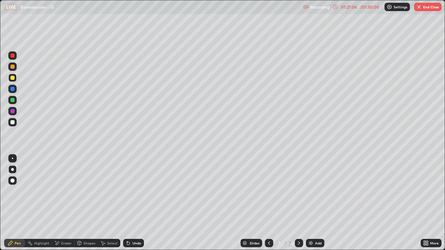
click at [84, 203] on div "Shapes" at bounding box center [89, 242] width 12 height 3
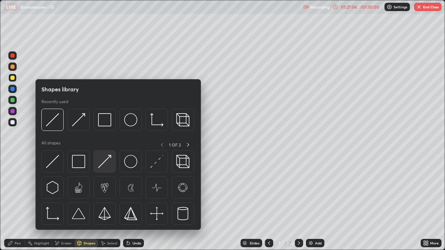
click at [105, 167] on img at bounding box center [104, 161] width 13 height 13
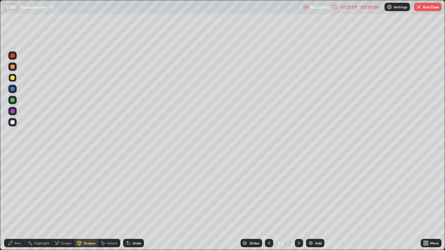
click at [13, 203] on icon at bounding box center [11, 243] width 6 height 6
click at [13, 123] on div at bounding box center [12, 122] width 4 height 4
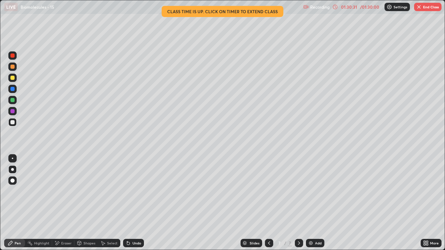
click at [419, 9] on img "button" at bounding box center [419, 7] width 6 height 6
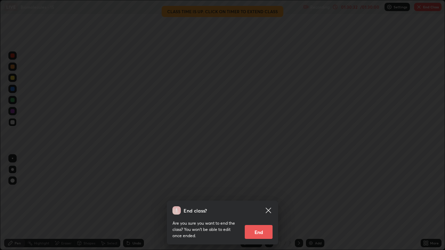
click at [258, 203] on button "End" at bounding box center [259, 232] width 28 height 14
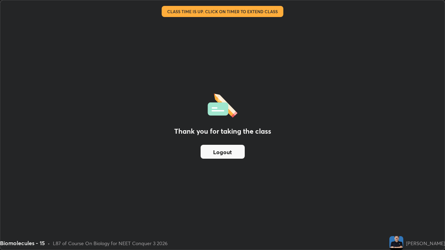
click at [219, 148] on button "Logout" at bounding box center [222, 152] width 44 height 14
